Goal: Information Seeking & Learning: Learn about a topic

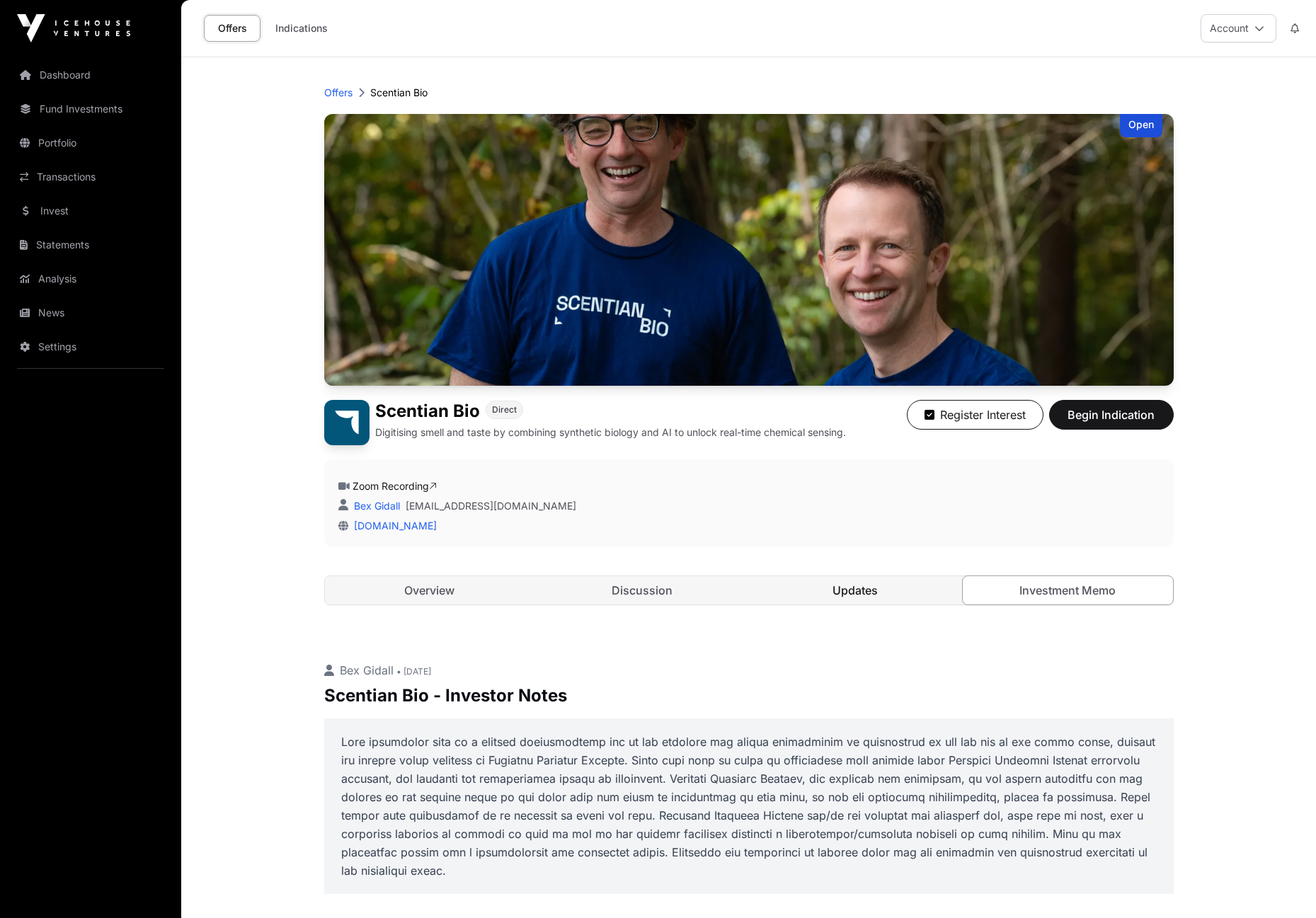
click at [856, 589] on link "Updates" at bounding box center [855, 590] width 210 height 28
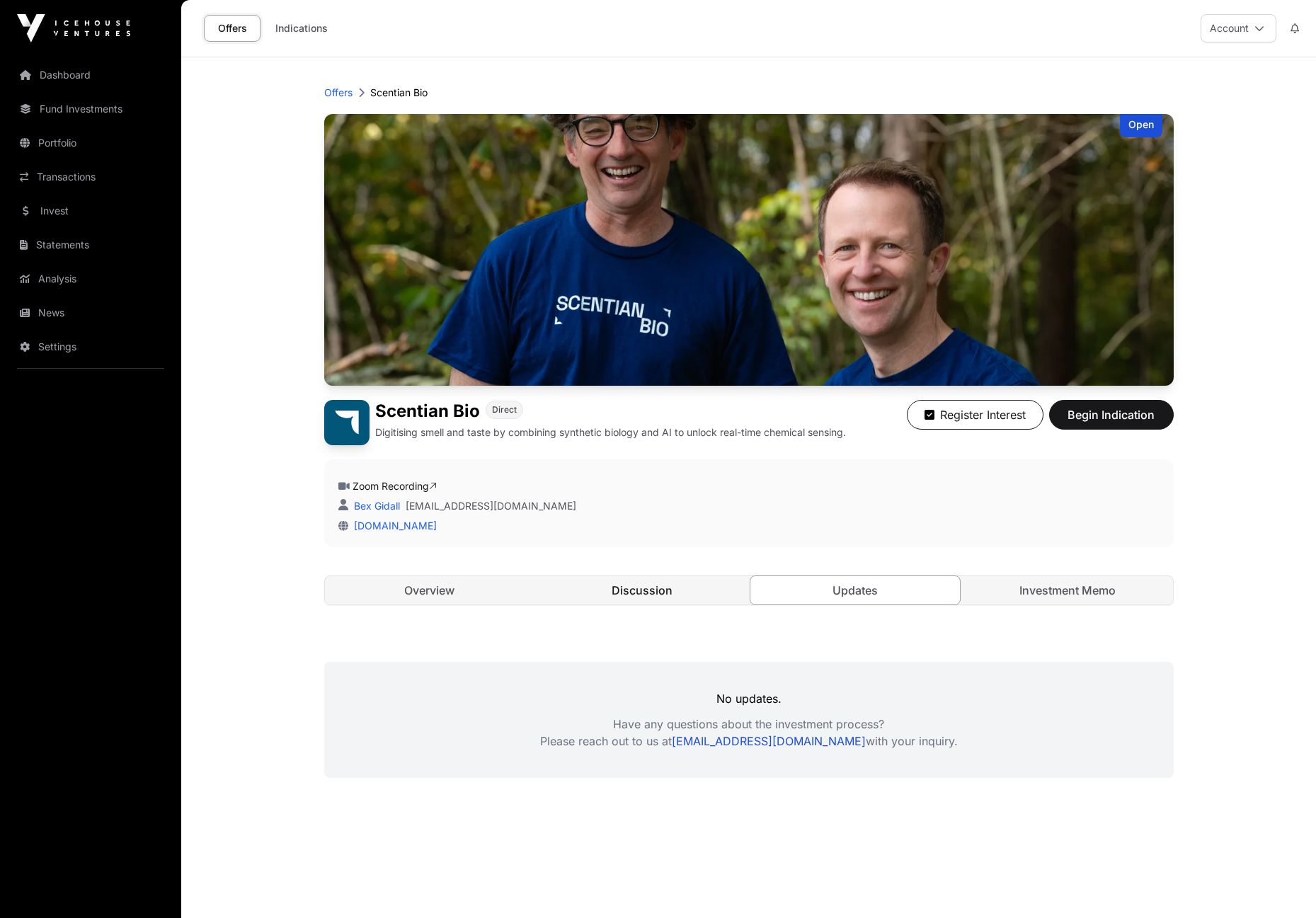
click at [651, 588] on link "Discussion" at bounding box center [642, 590] width 210 height 28
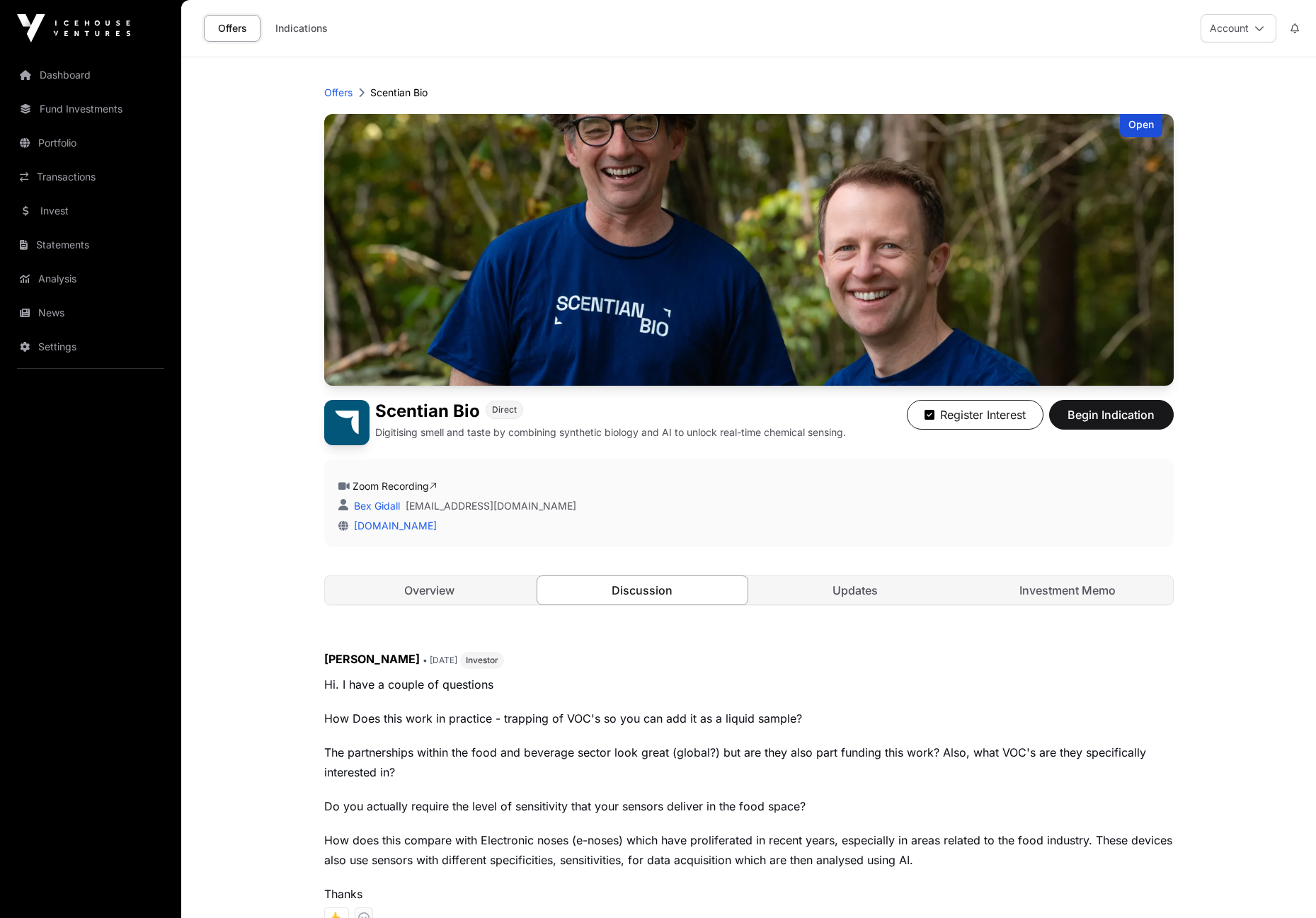
click at [660, 599] on link "Discussion" at bounding box center [643, 590] width 212 height 30
click at [232, 31] on link "Offers" at bounding box center [232, 28] width 56 height 27
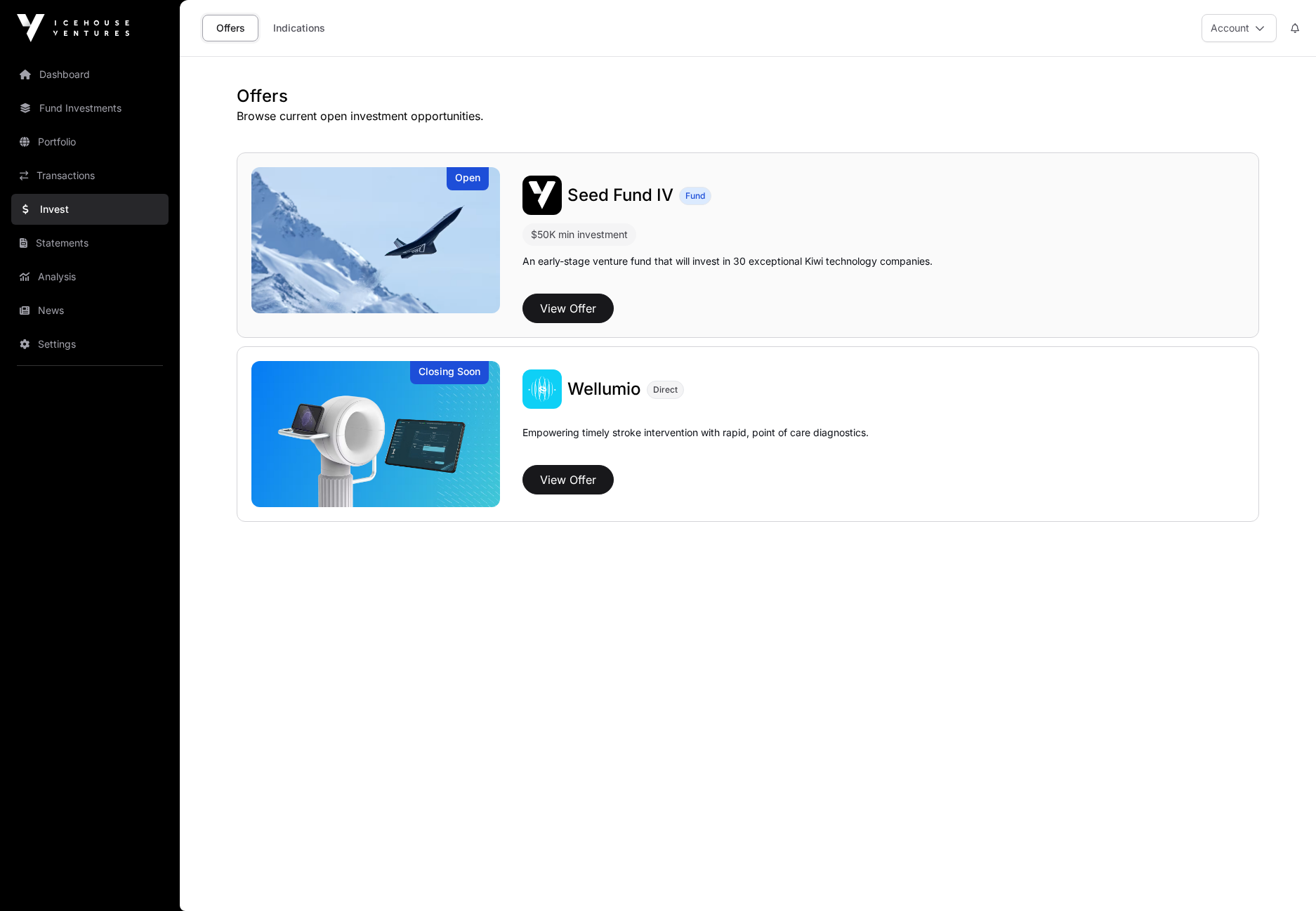
click at [610, 190] on span "Seed Fund IV" at bounding box center [619, 195] width 106 height 21
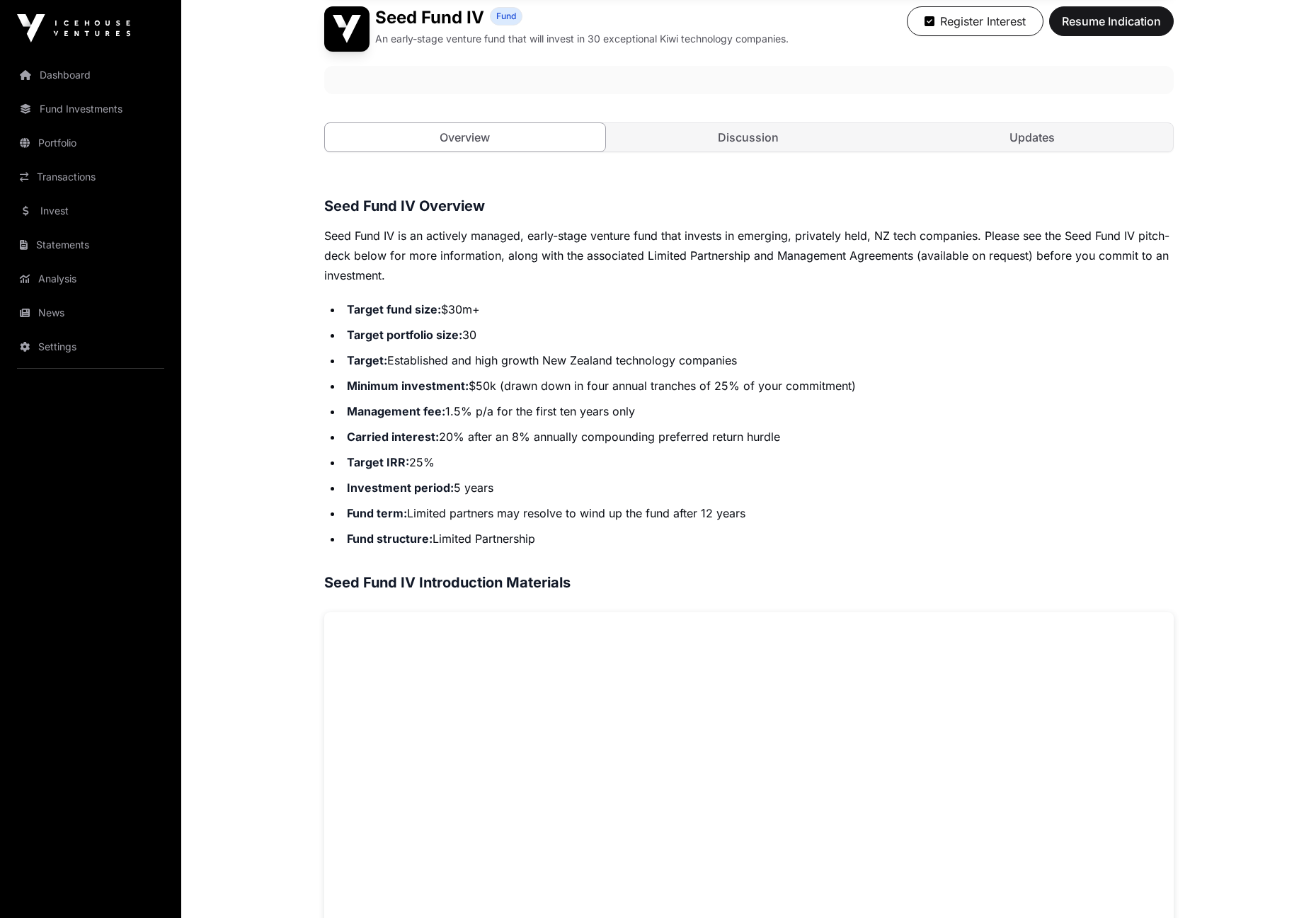
scroll to position [41, 0]
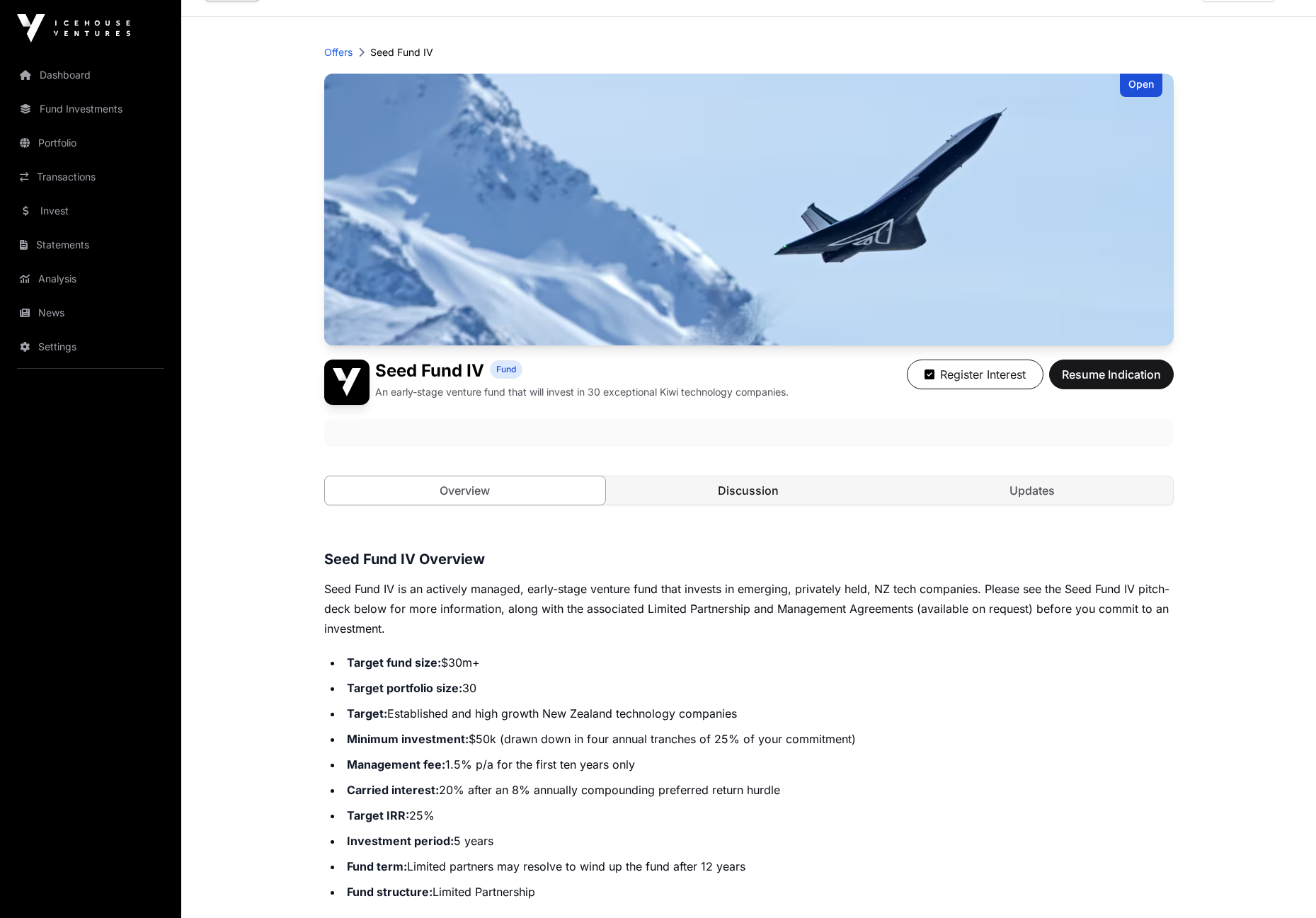
click at [752, 486] on link "Discussion" at bounding box center [749, 490] width 281 height 28
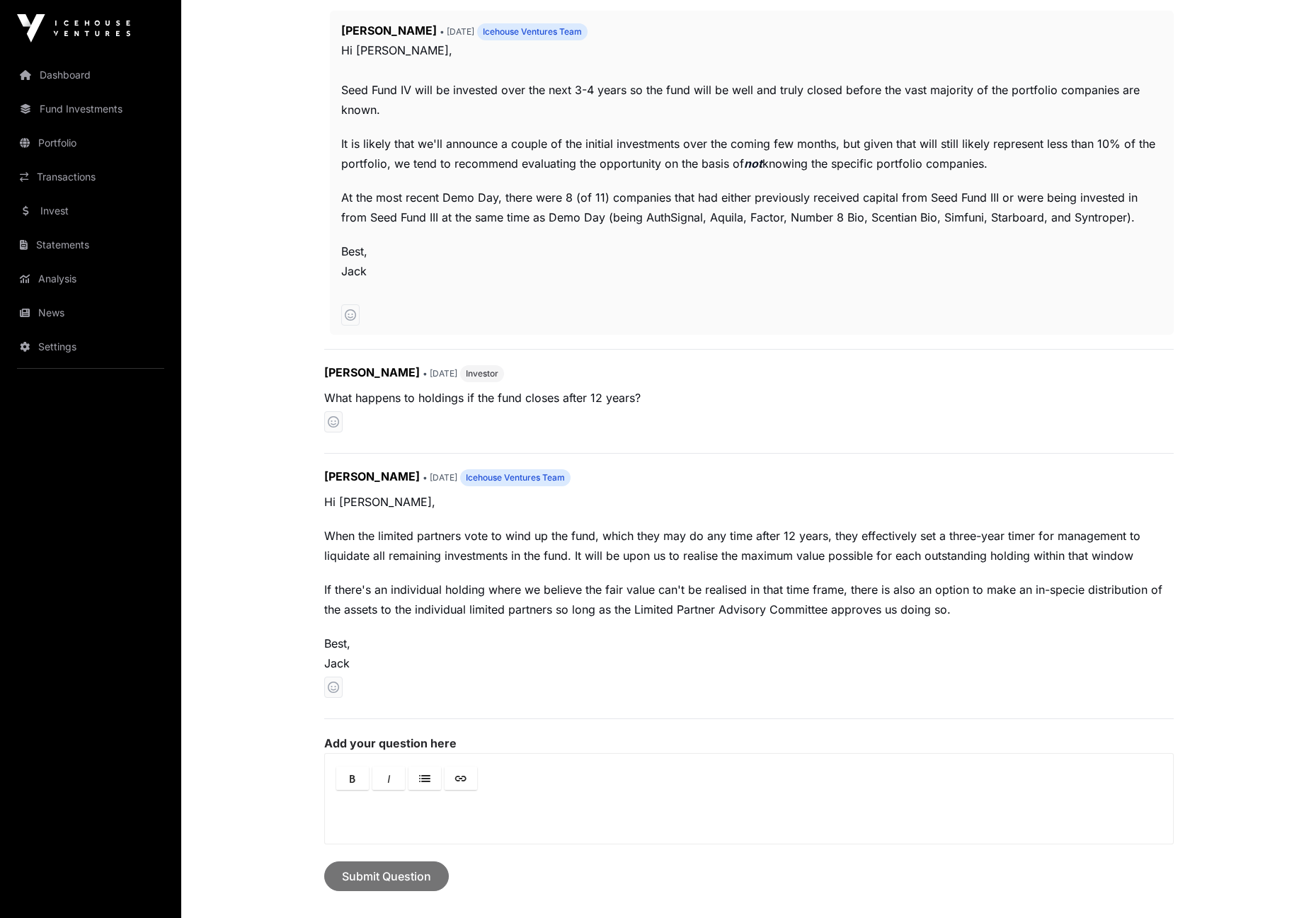
scroll to position [748, 0]
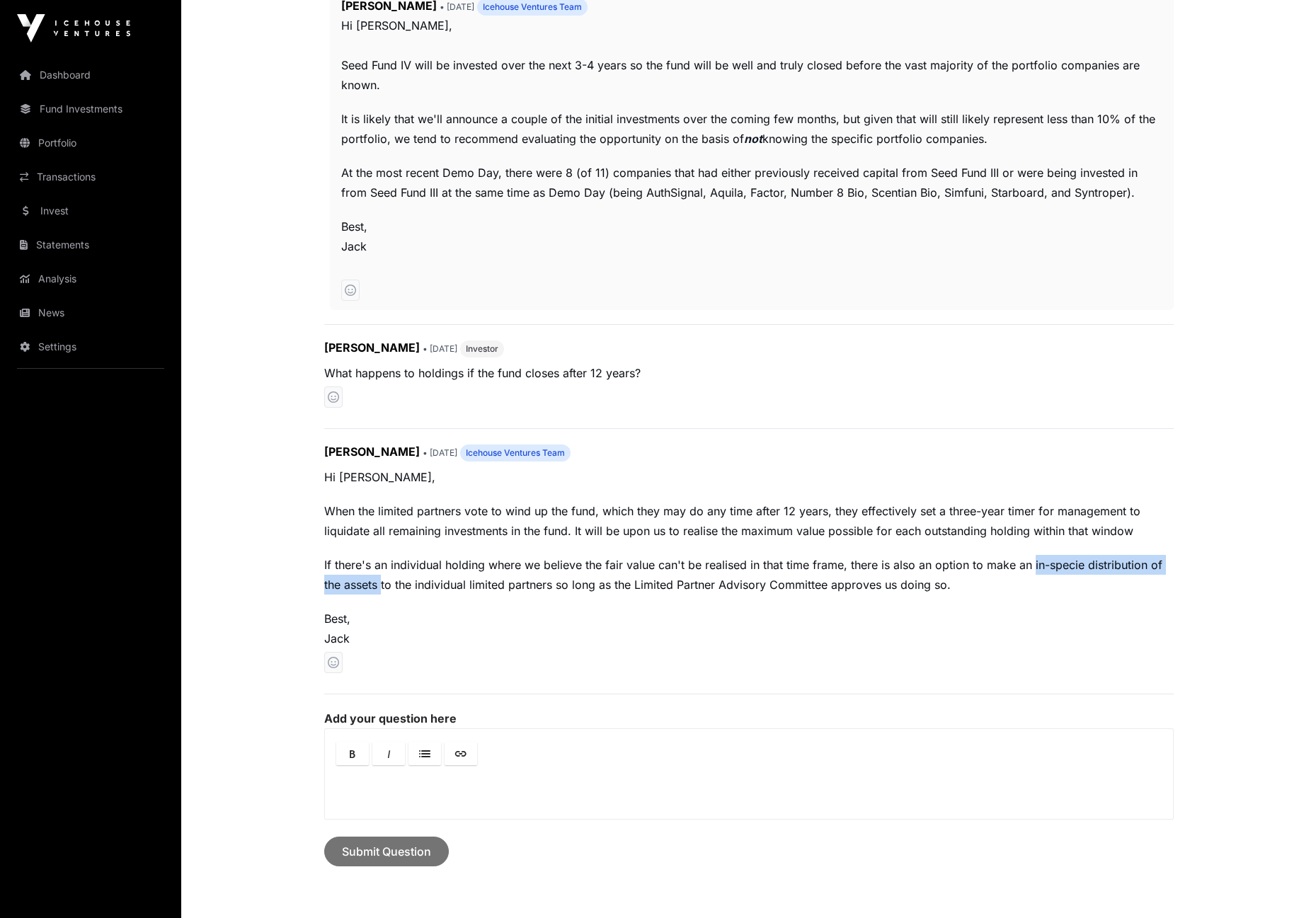
drag, startPoint x: 1031, startPoint y: 561, endPoint x: 381, endPoint y: 586, distance: 650.5
click at [381, 586] on p "If there's an individual holding where we believe the fair value can't be reali…" at bounding box center [749, 575] width 849 height 40
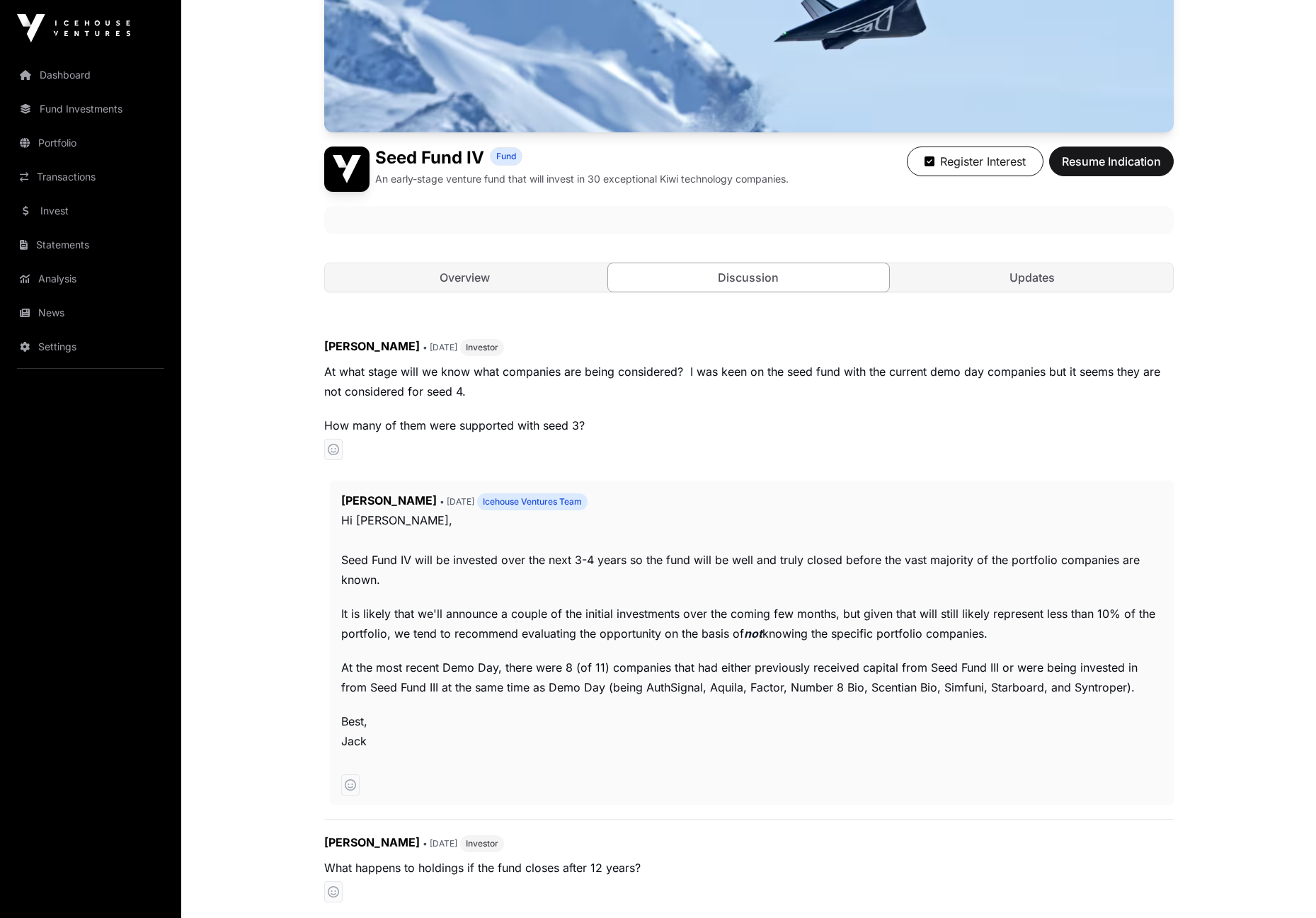
scroll to position [252, 0]
click at [1024, 272] on link "Updates" at bounding box center [1032, 278] width 281 height 28
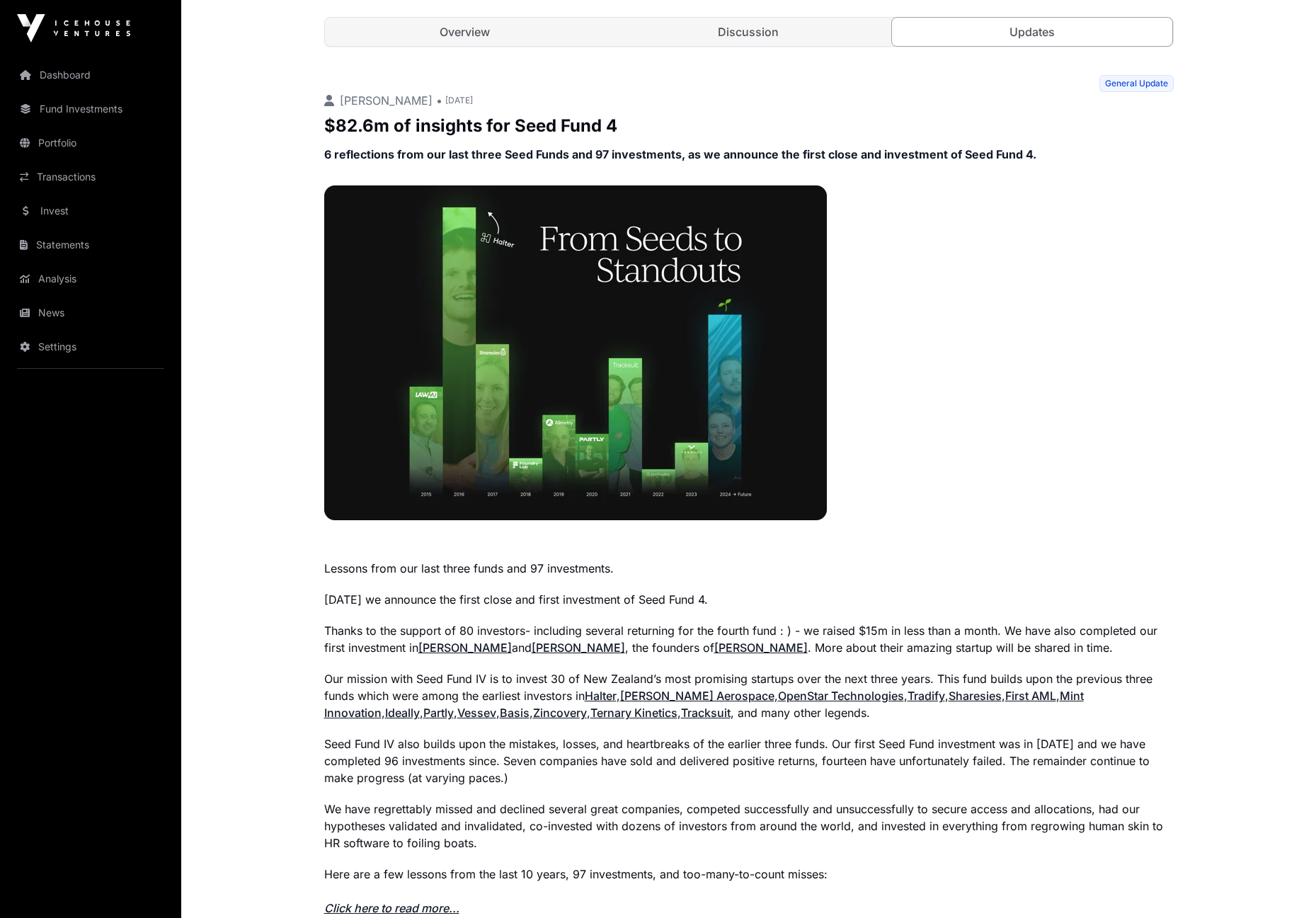
scroll to position [677, 0]
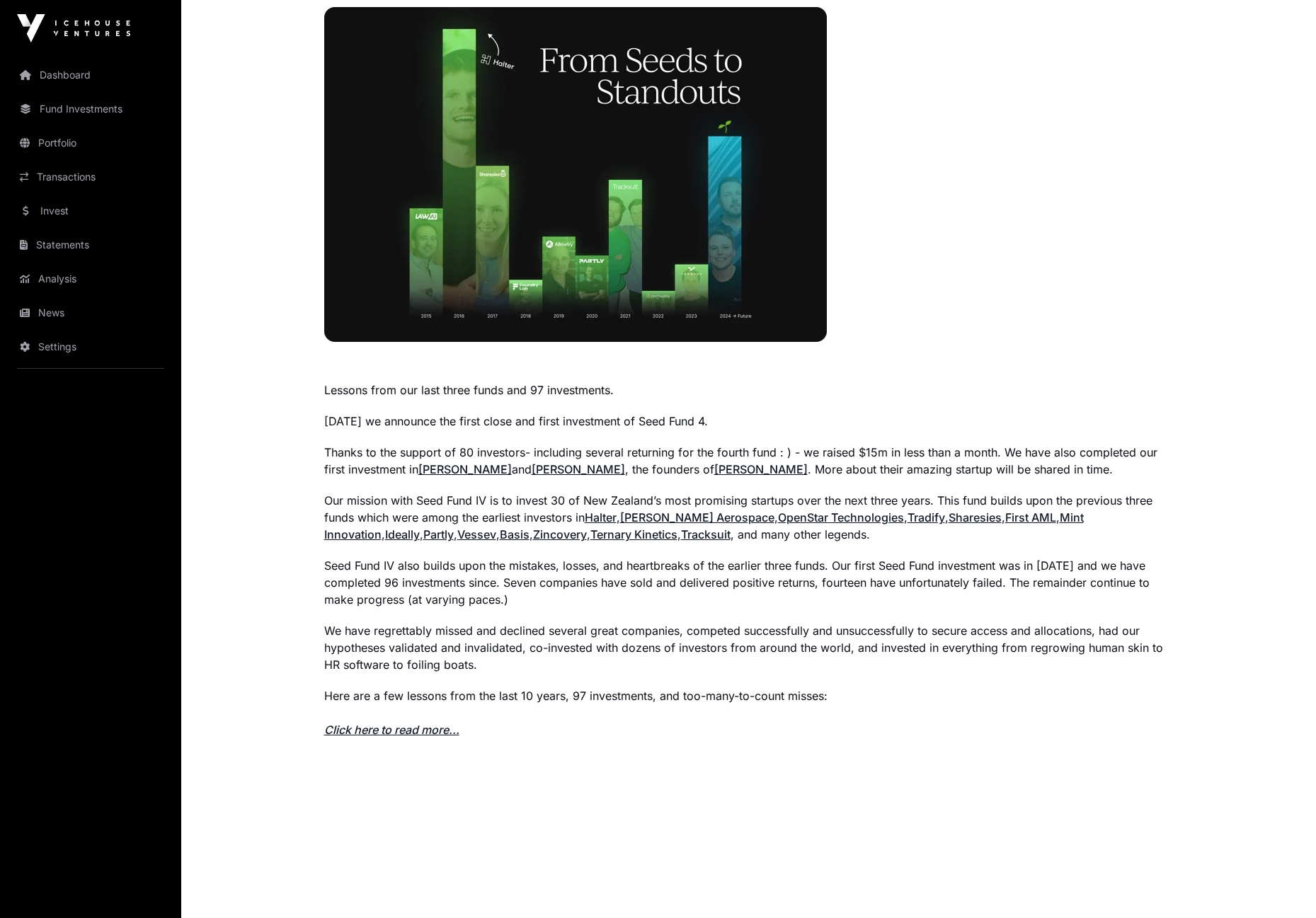
click at [379, 724] on link "Click here to read more..." at bounding box center [391, 729] width 135 height 14
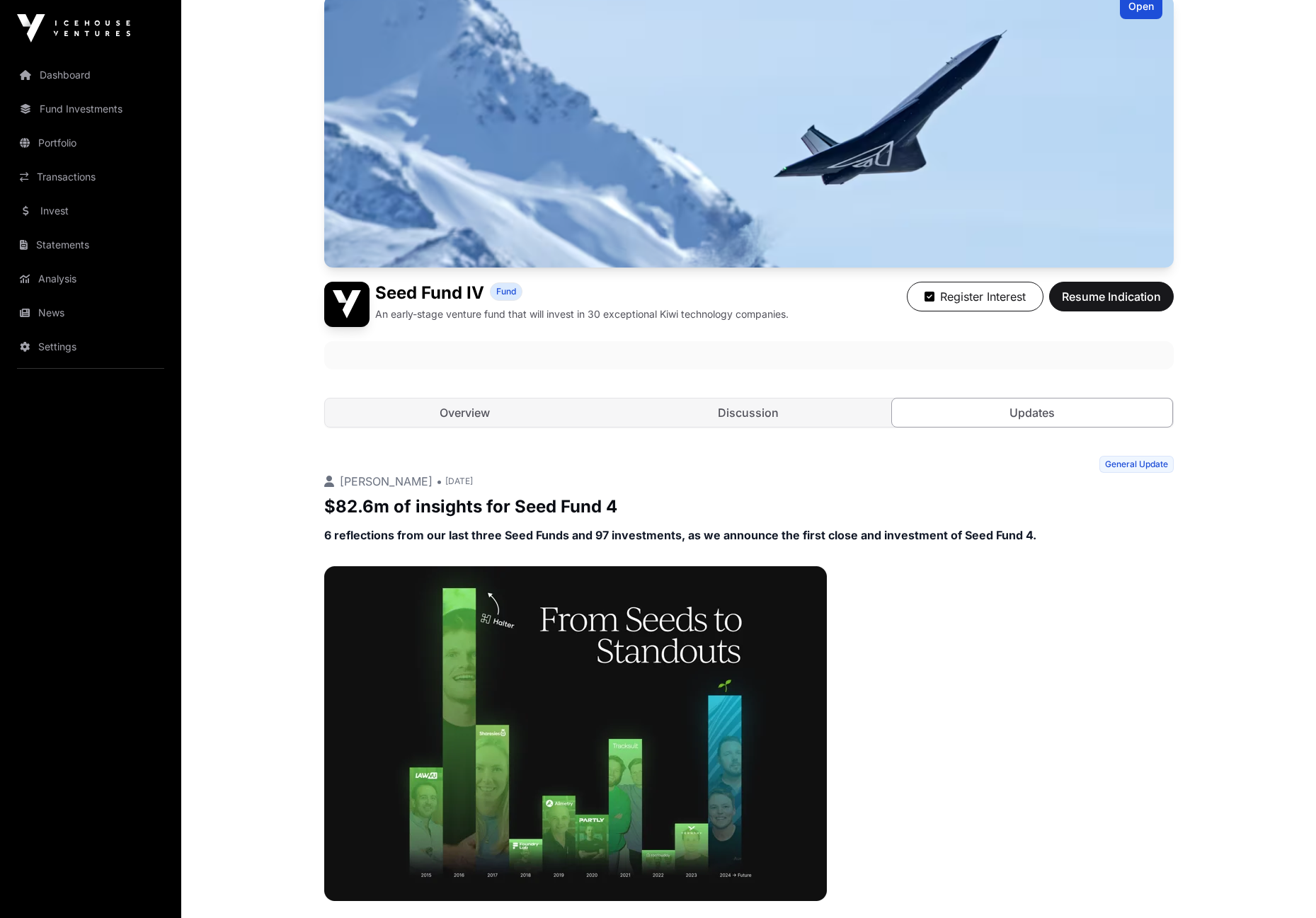
scroll to position [111, 0]
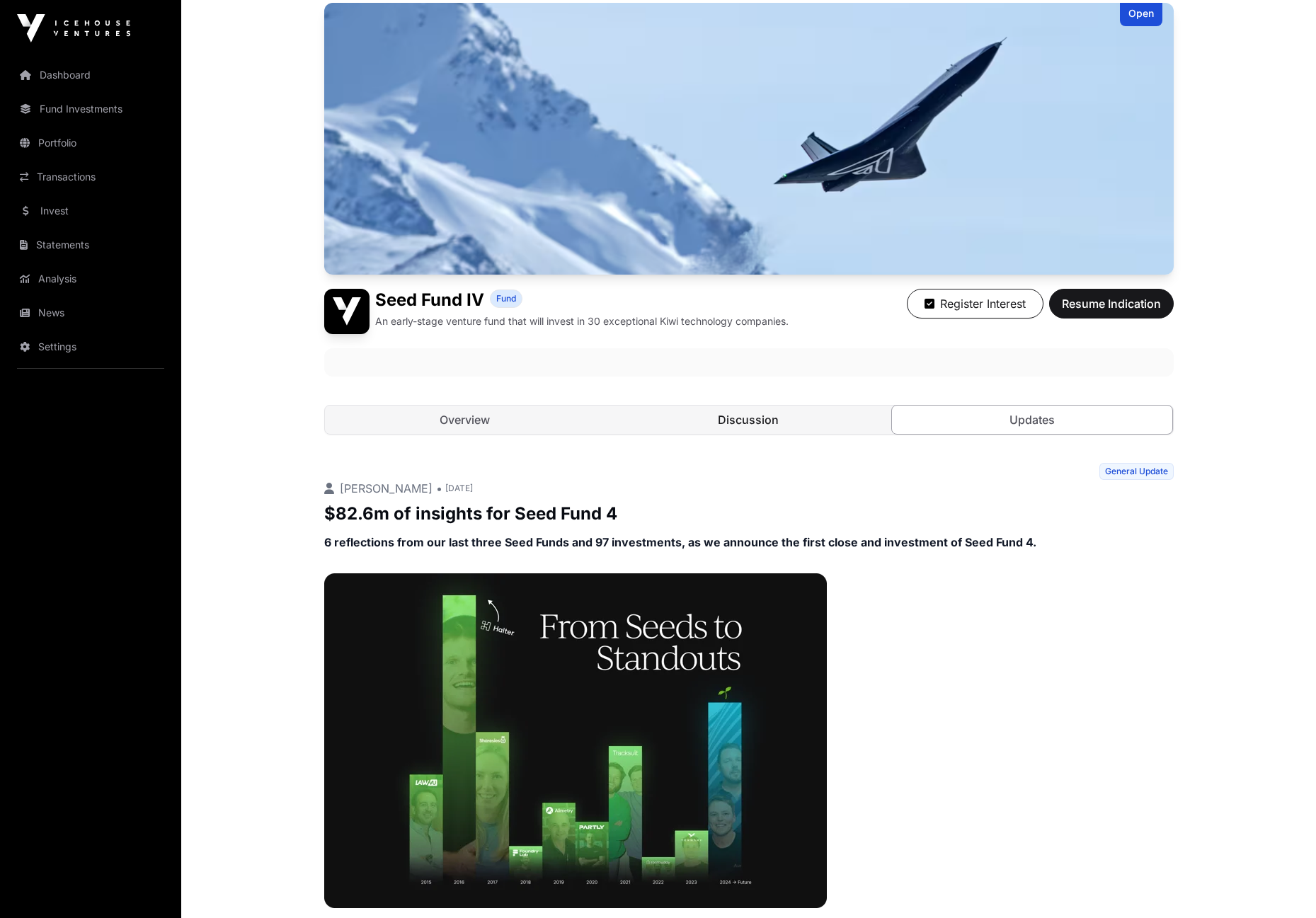
click at [758, 423] on link "Discussion" at bounding box center [749, 419] width 281 height 28
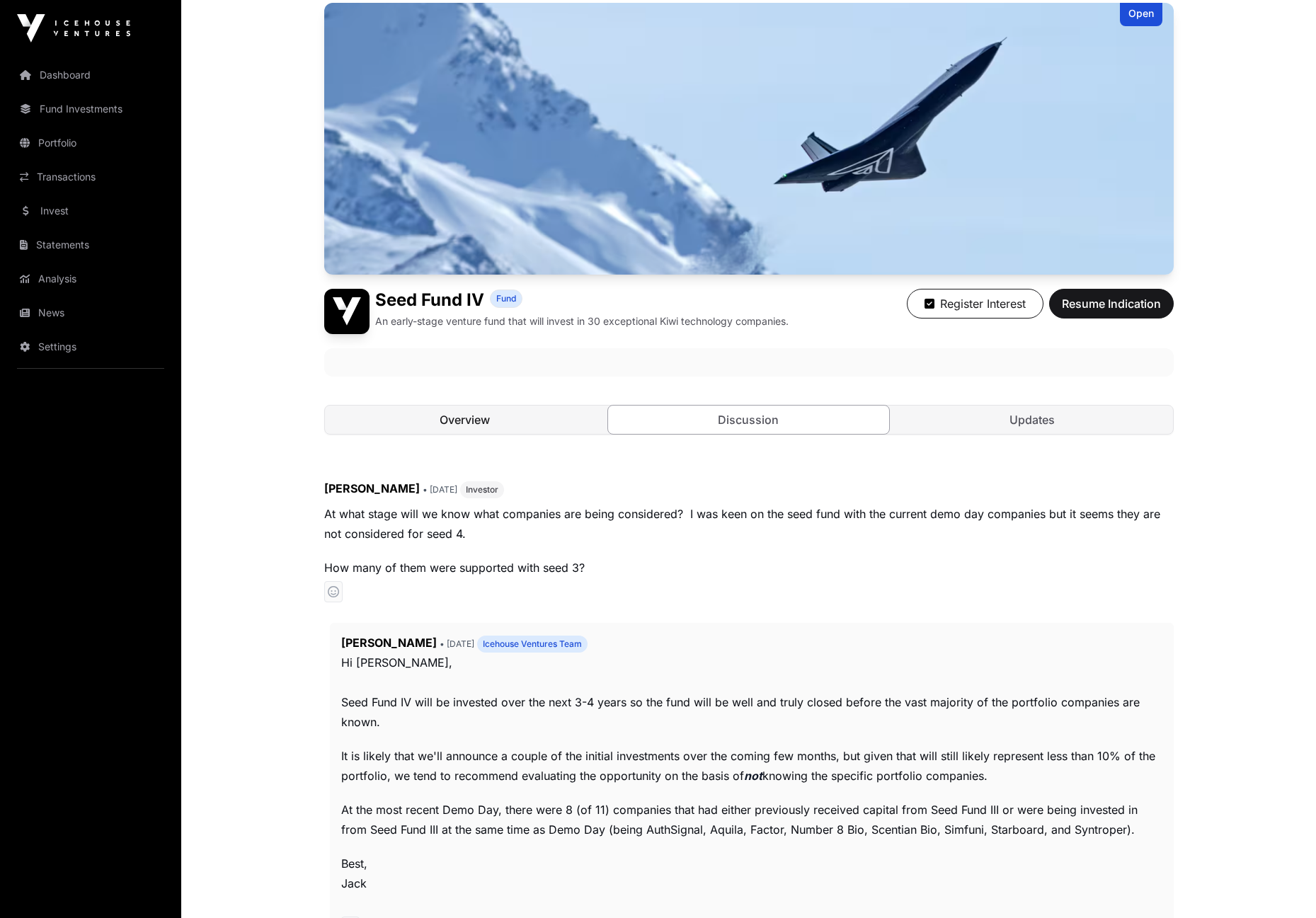
click at [432, 427] on link "Overview" at bounding box center [466, 419] width 281 height 28
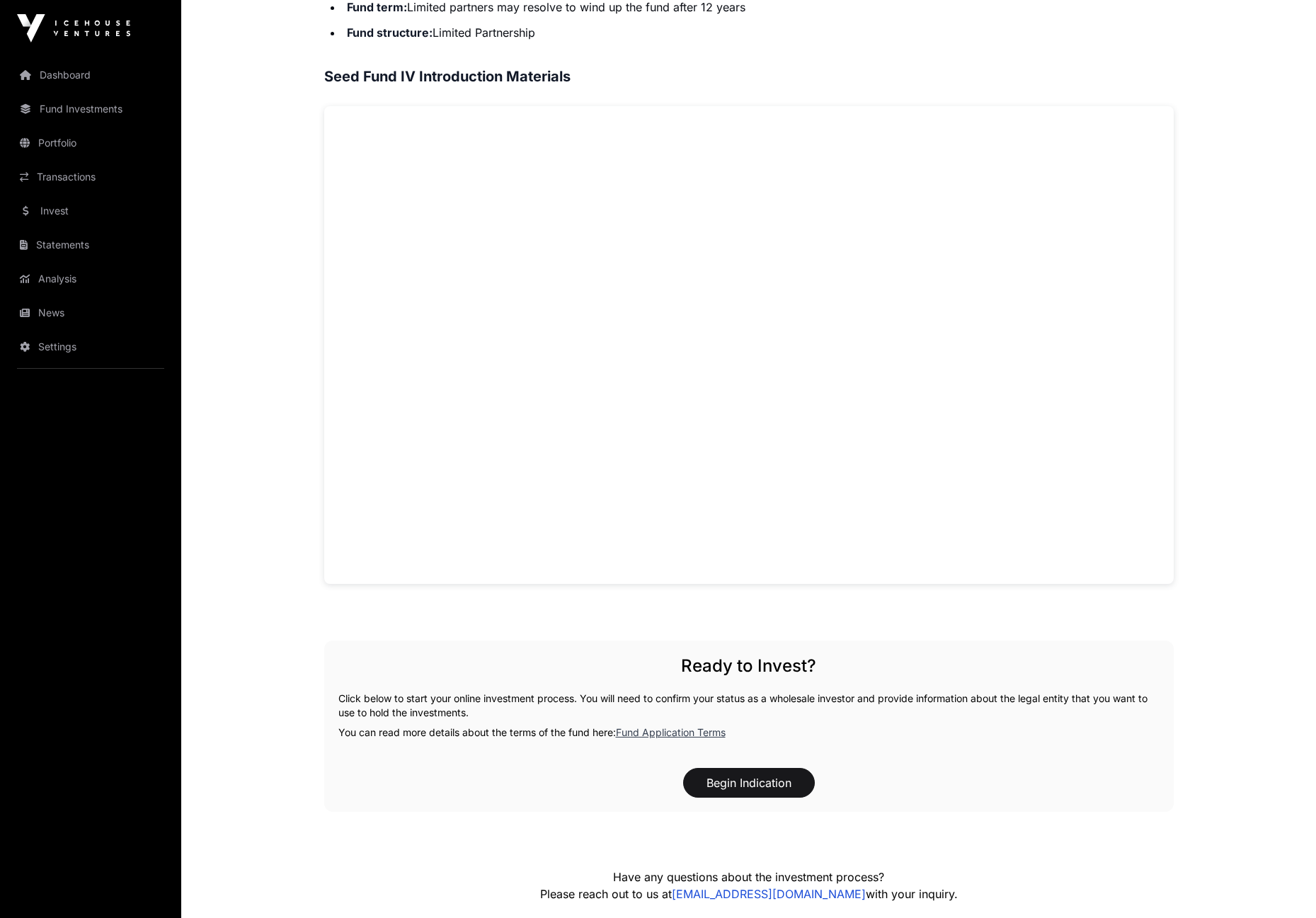
scroll to position [1031, 0]
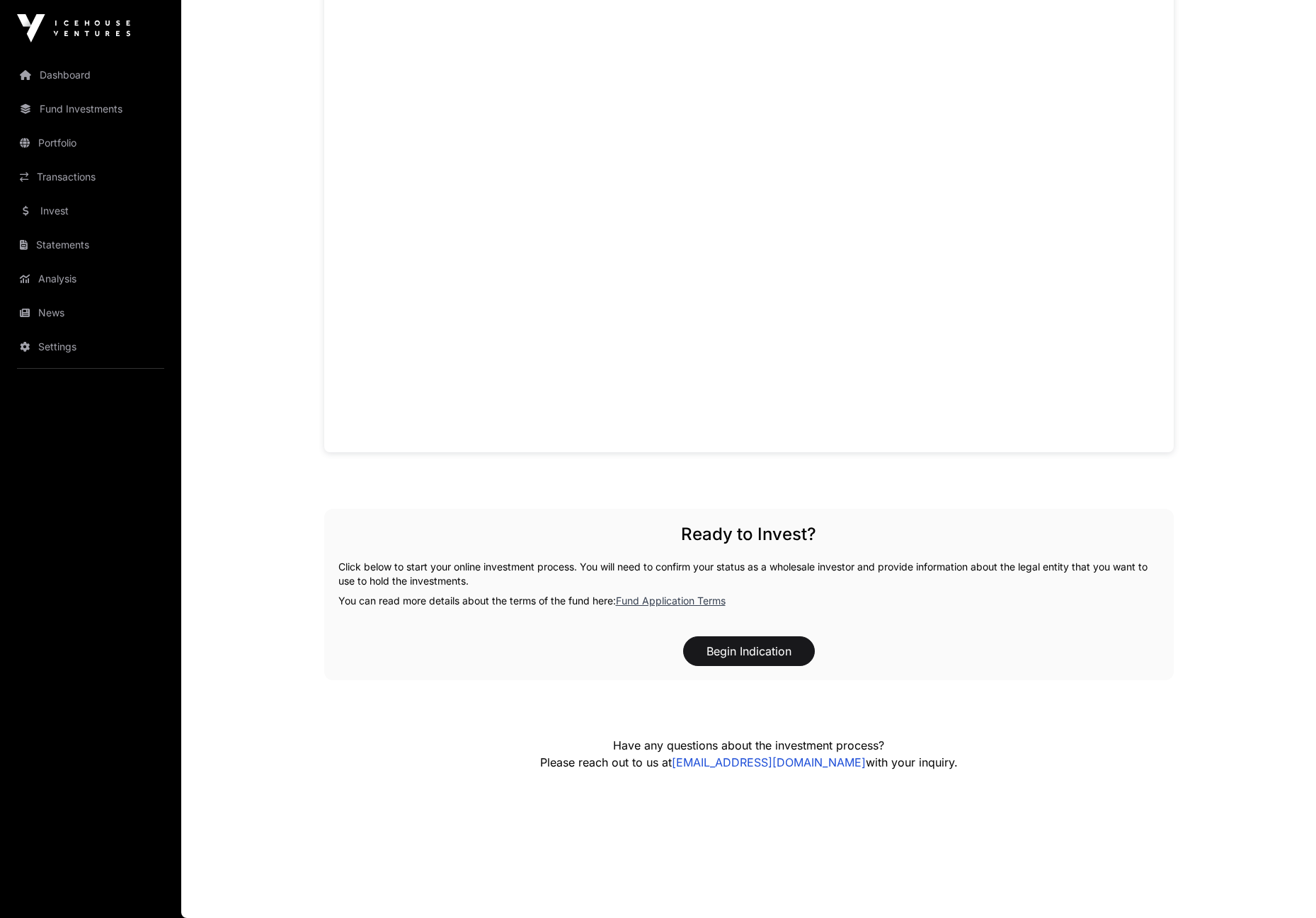
click at [646, 600] on link "Fund Application Terms" at bounding box center [670, 600] width 110 height 12
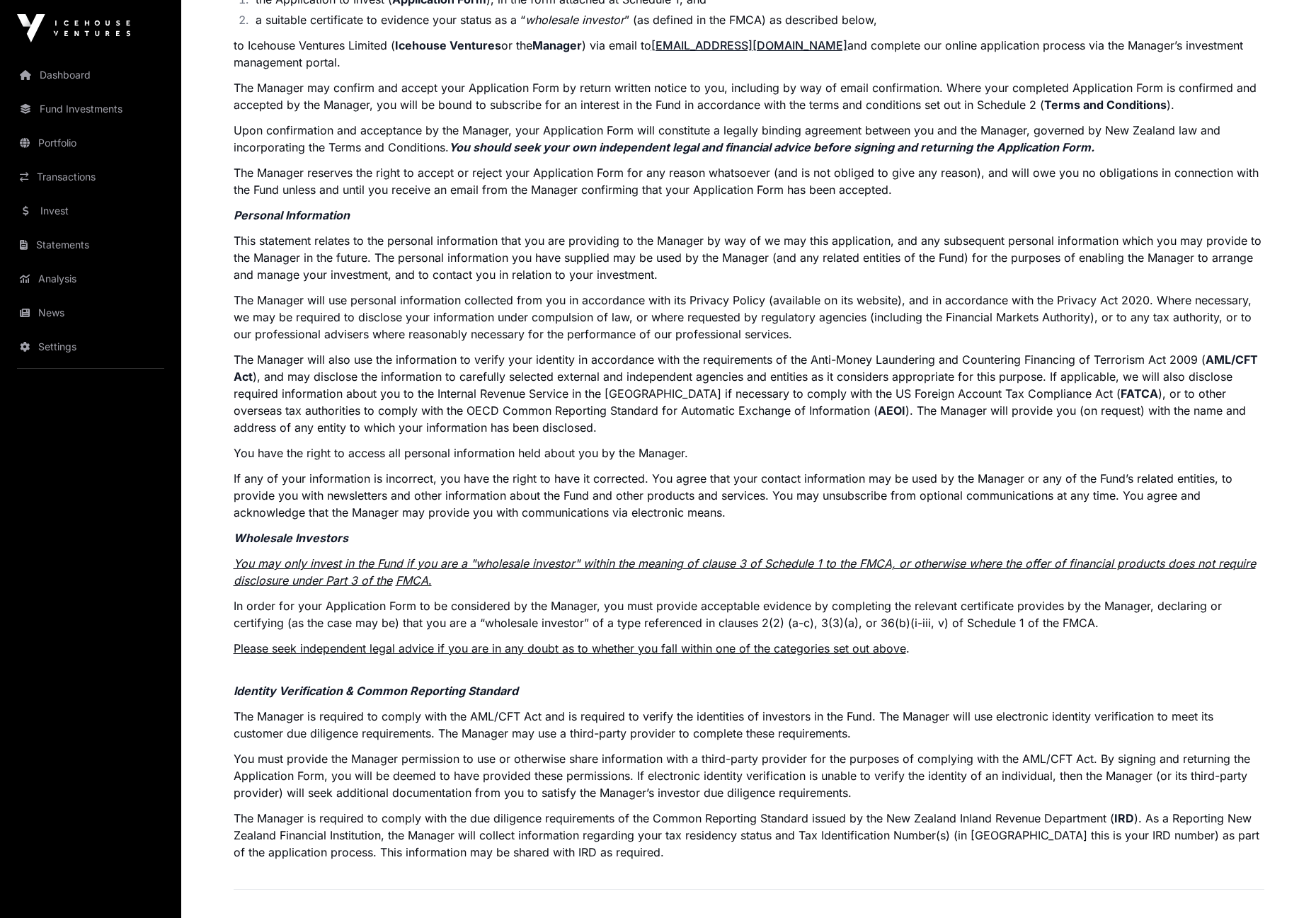
scroll to position [366, 0]
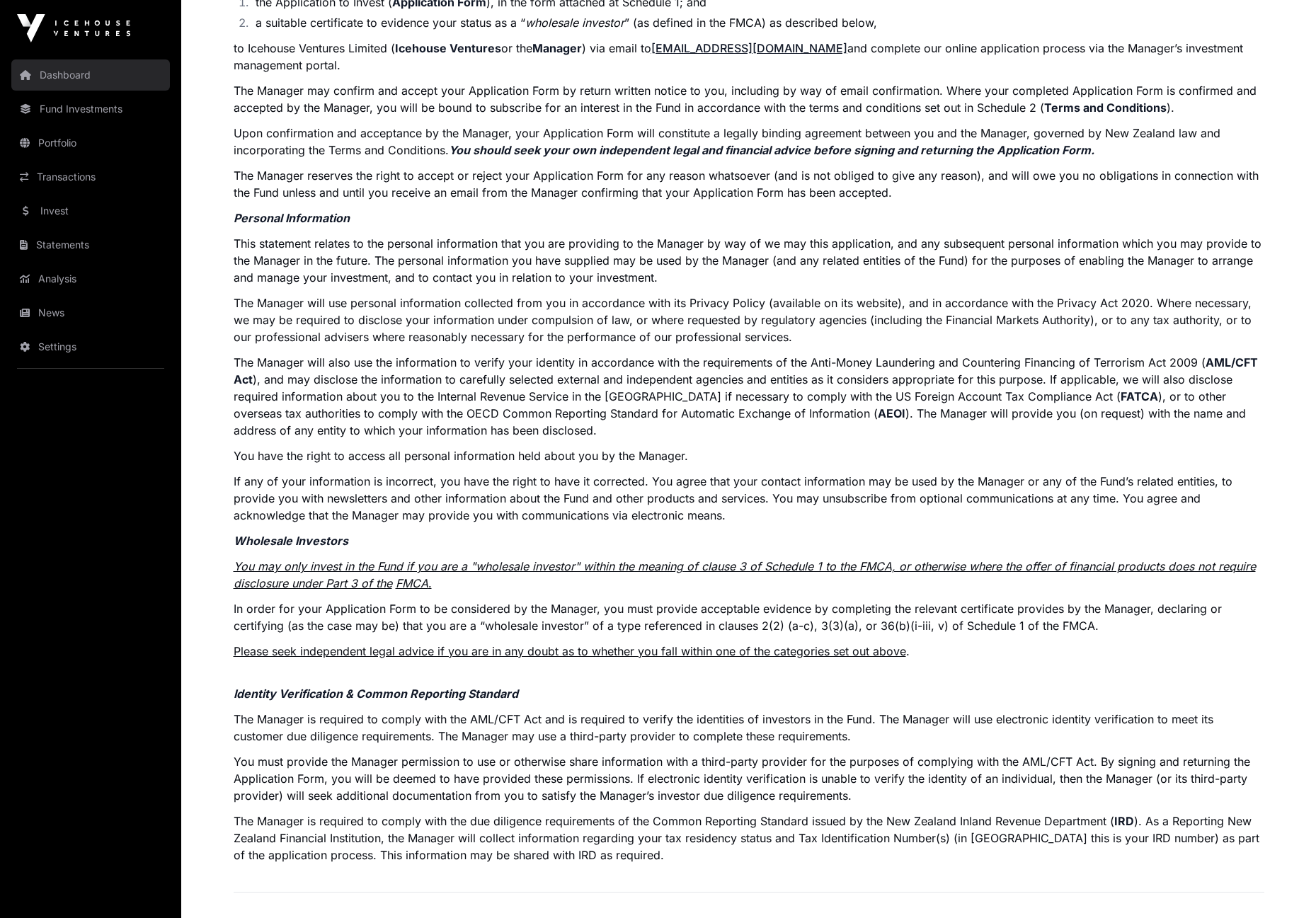
click at [76, 66] on link "Dashboard" at bounding box center [91, 75] width 159 height 31
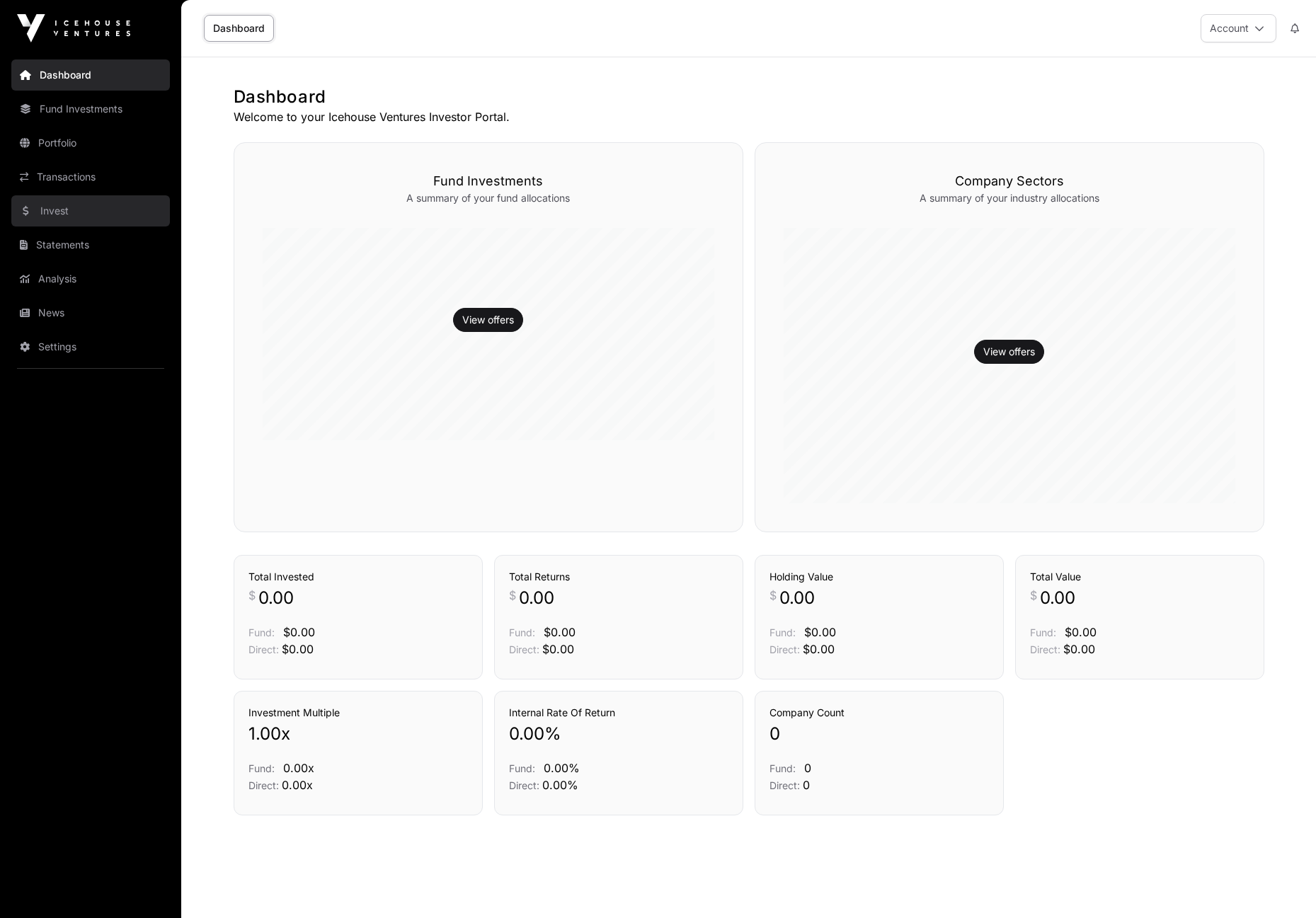
click at [66, 203] on link "Invest" at bounding box center [91, 211] width 159 height 31
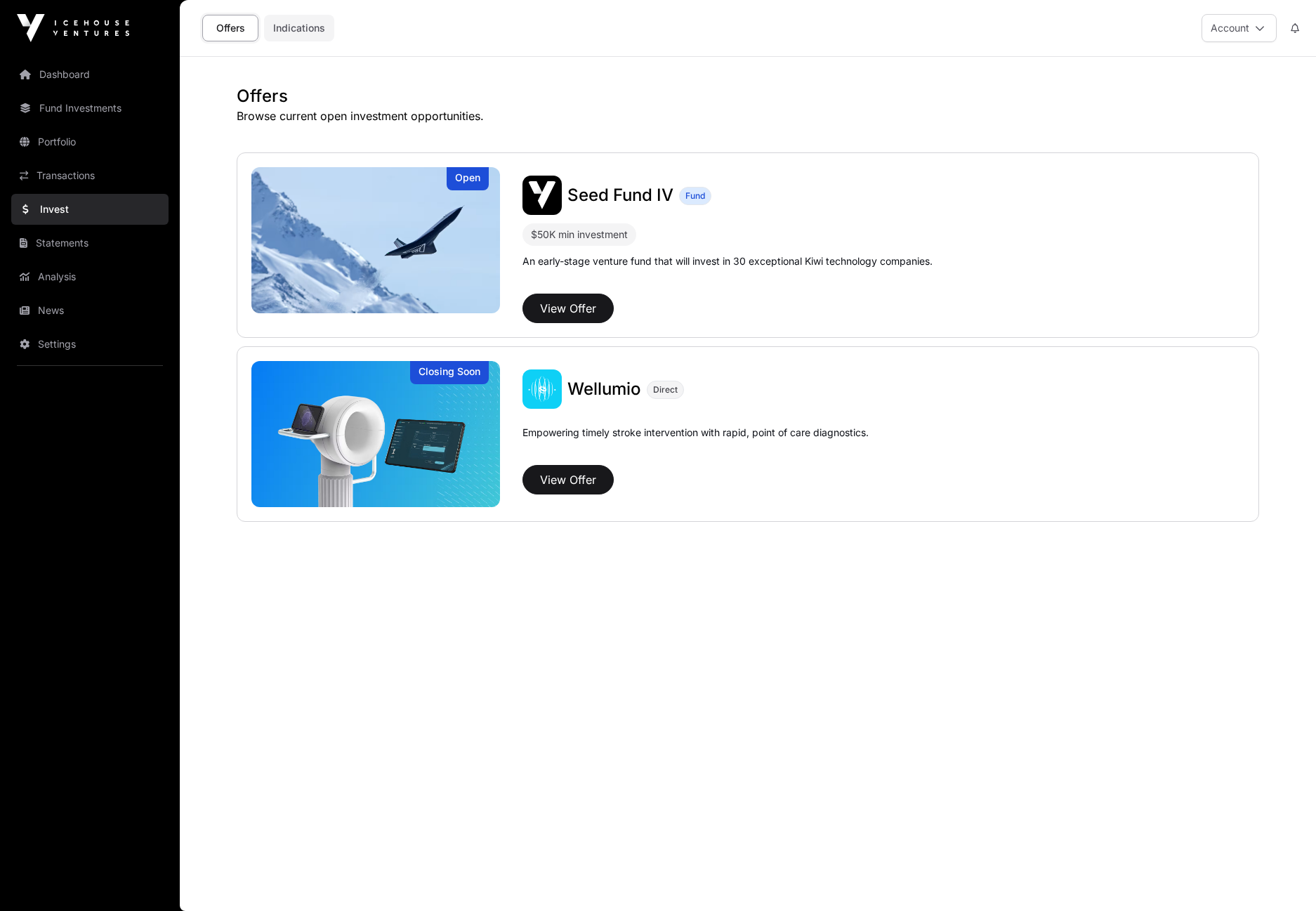
click at [302, 33] on link "Indications" at bounding box center [299, 28] width 71 height 27
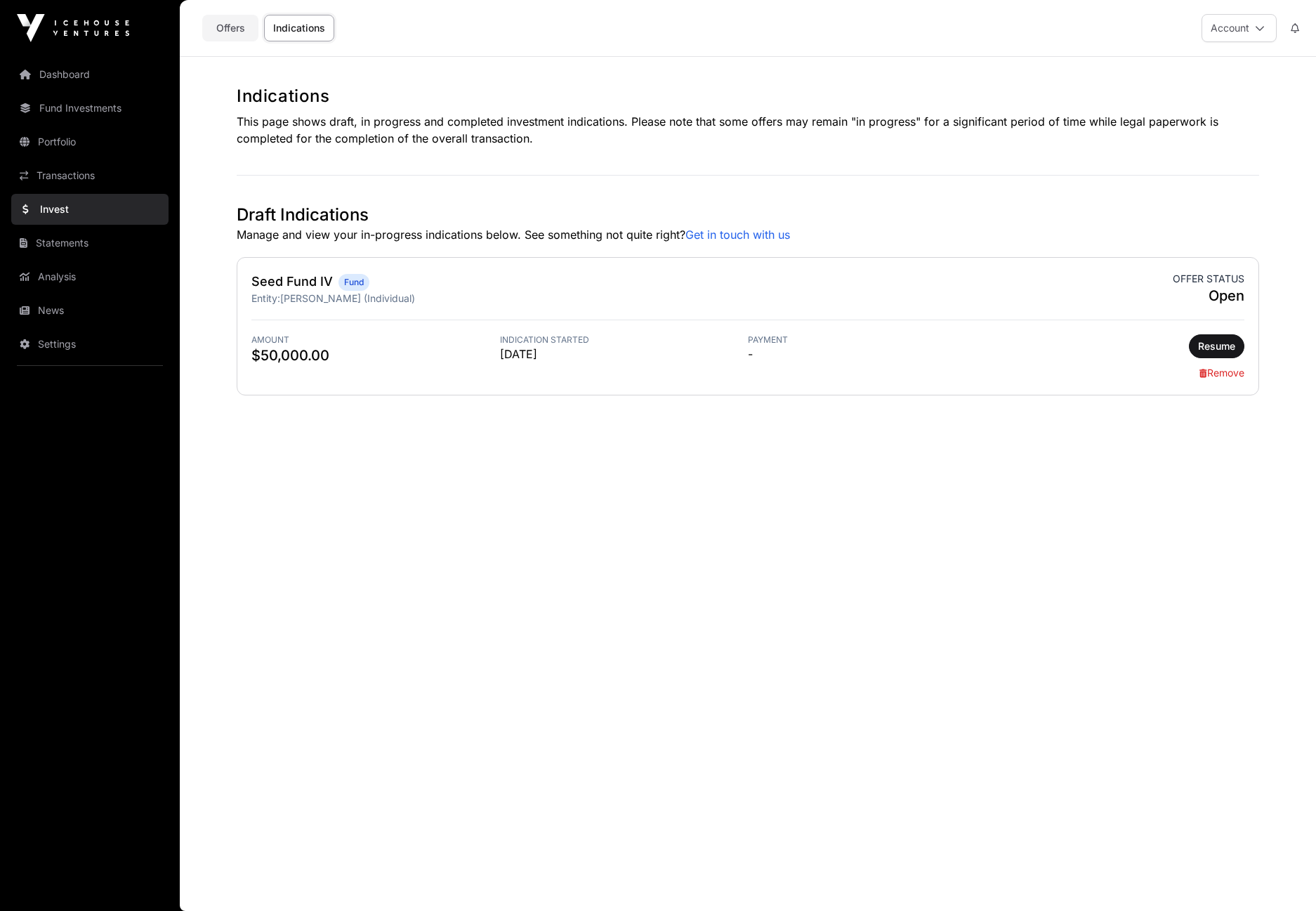
click at [231, 23] on link "Offers" at bounding box center [230, 28] width 56 height 27
